Goal: Navigation & Orientation: Find specific page/section

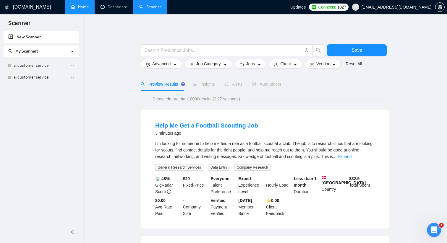
click at [80, 9] on link "Home" at bounding box center [80, 6] width 18 height 5
